Goal: Check status: Check status

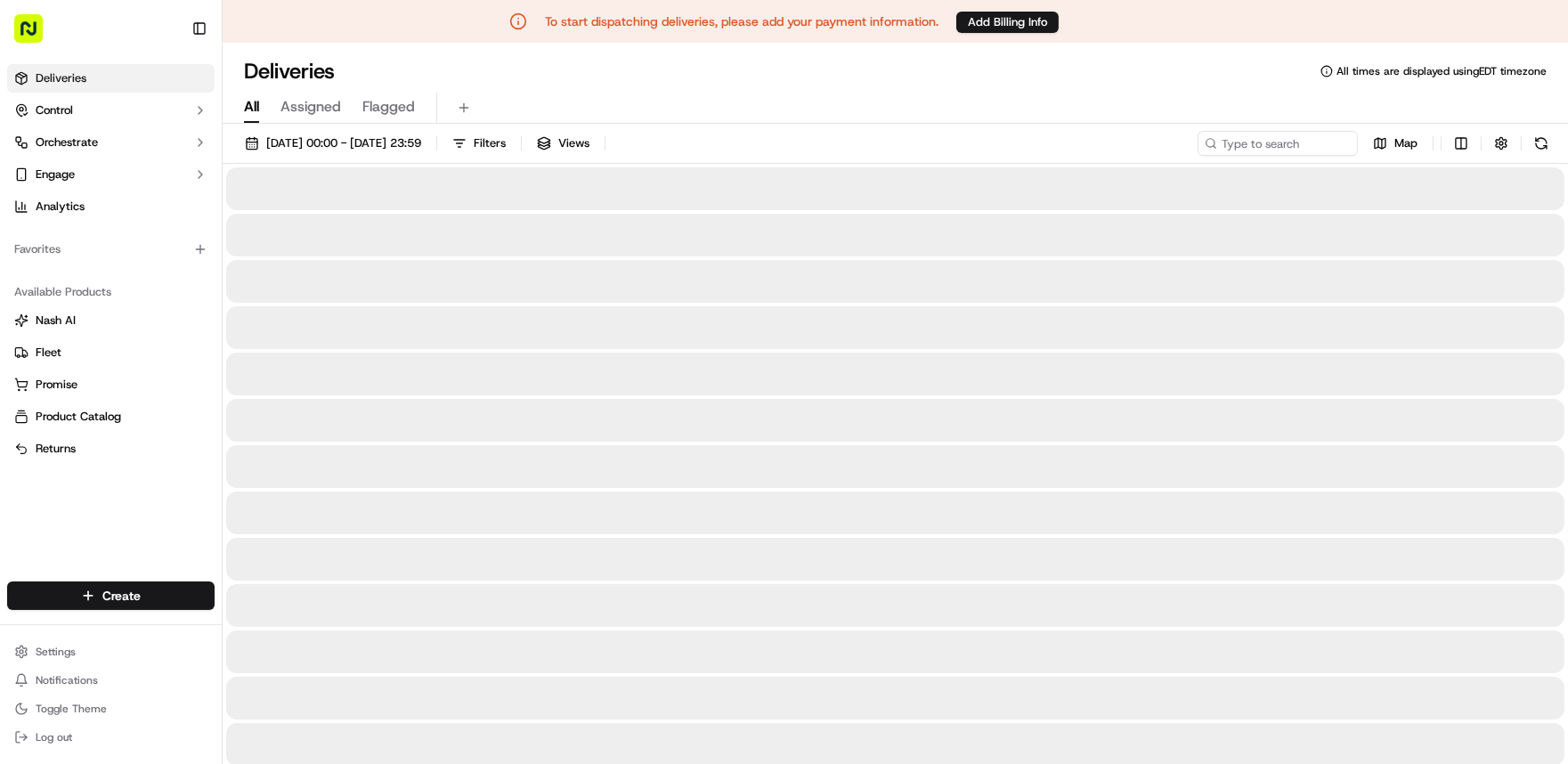
click at [166, 81] on link "Deliveries" at bounding box center [110, 78] width 207 height 29
